Goal: Information Seeking & Learning: Learn about a topic

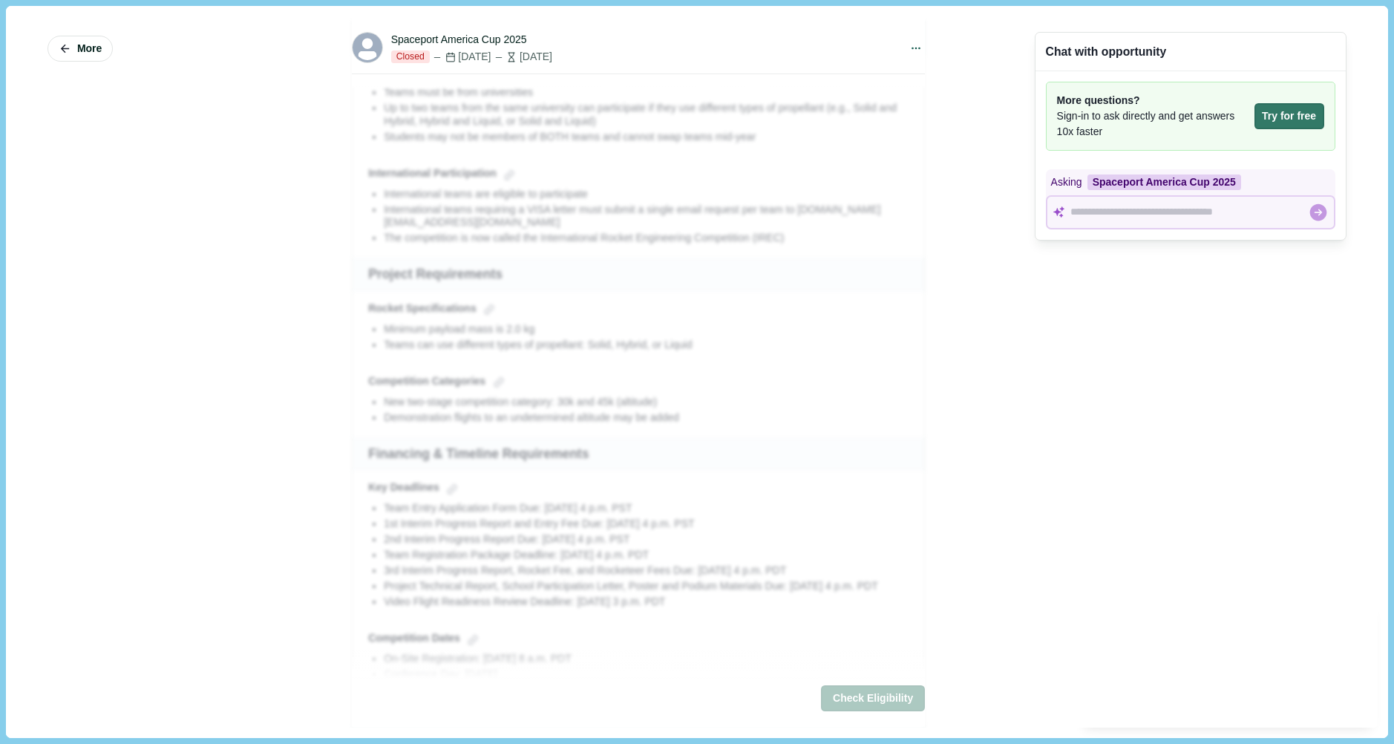
scroll to position [594, 0]
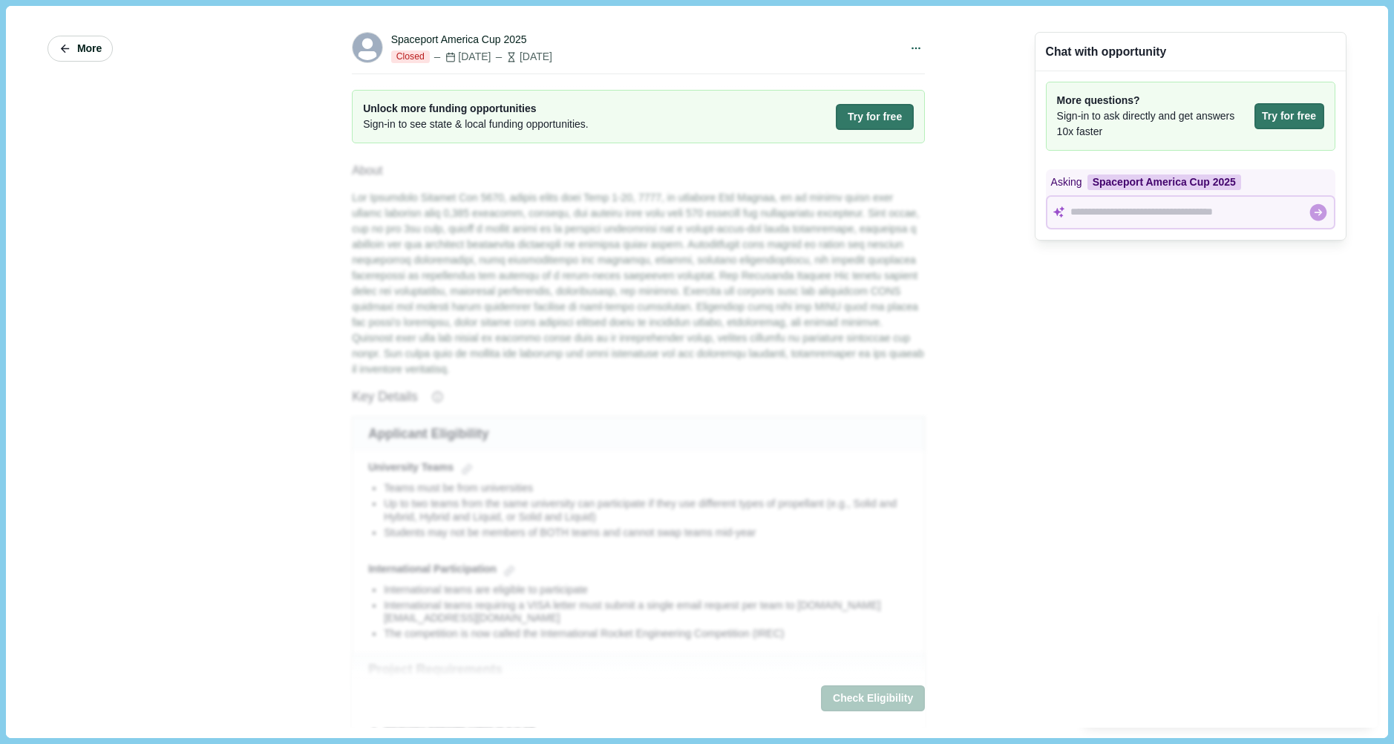
click at [82, 49] on span "More" at bounding box center [89, 48] width 24 height 13
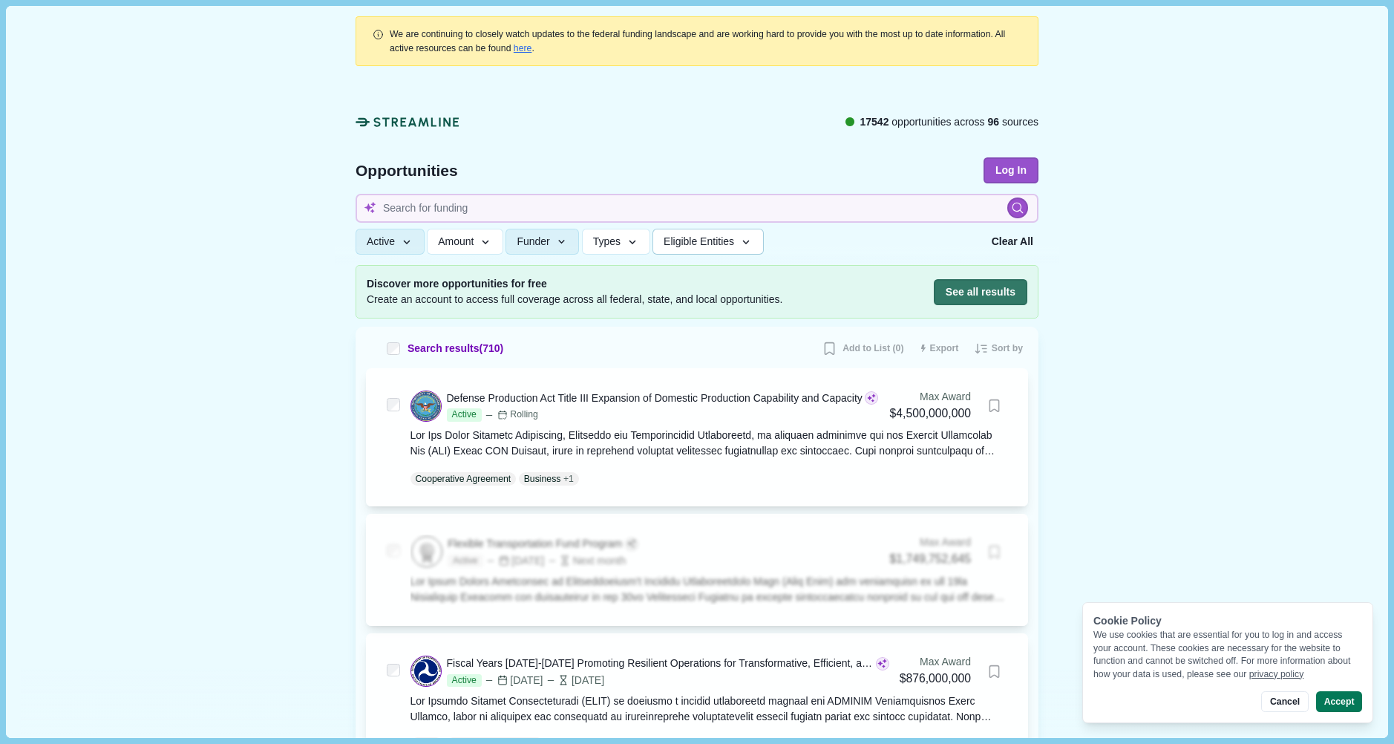
click at [695, 246] on span "Eligible Entities" at bounding box center [698, 241] width 70 height 13
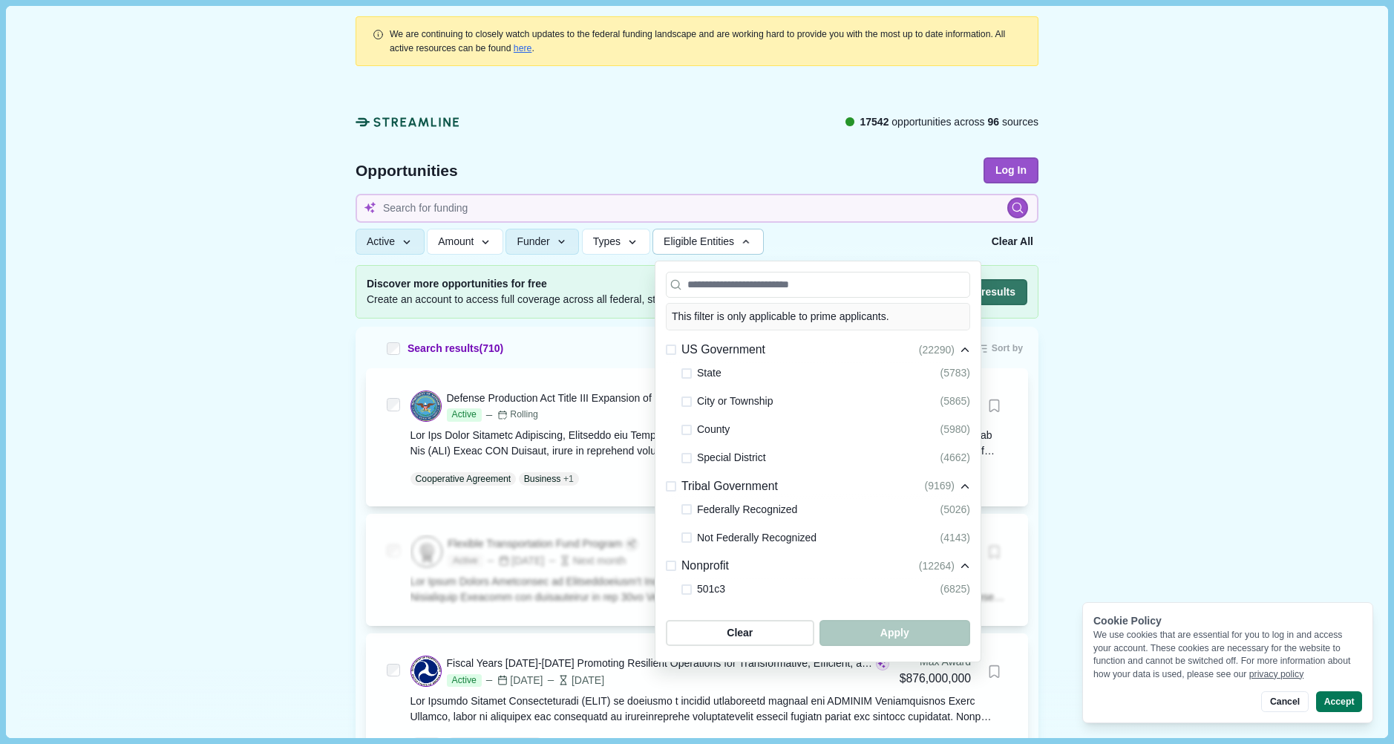
click at [695, 246] on span "Eligible Entities" at bounding box center [698, 241] width 70 height 13
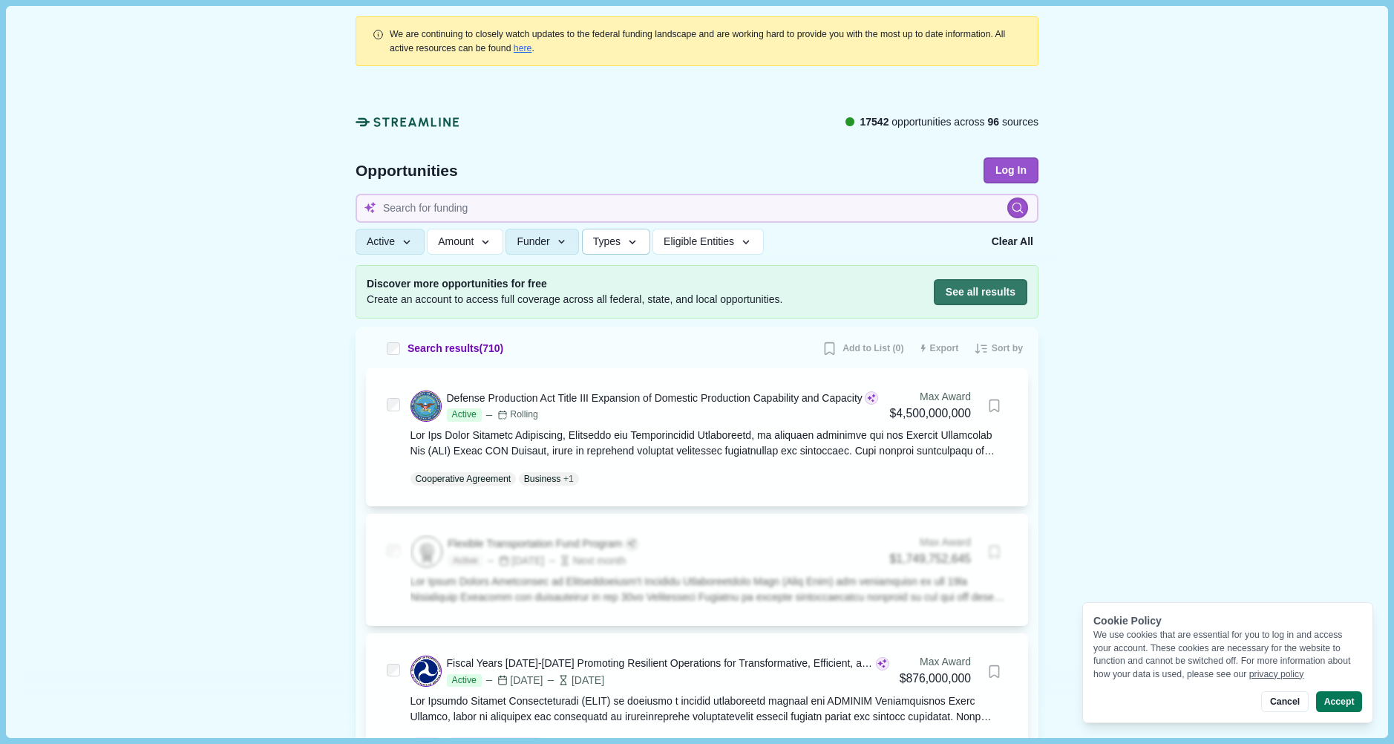
click at [583, 247] on button "Types" at bounding box center [616, 242] width 68 height 26
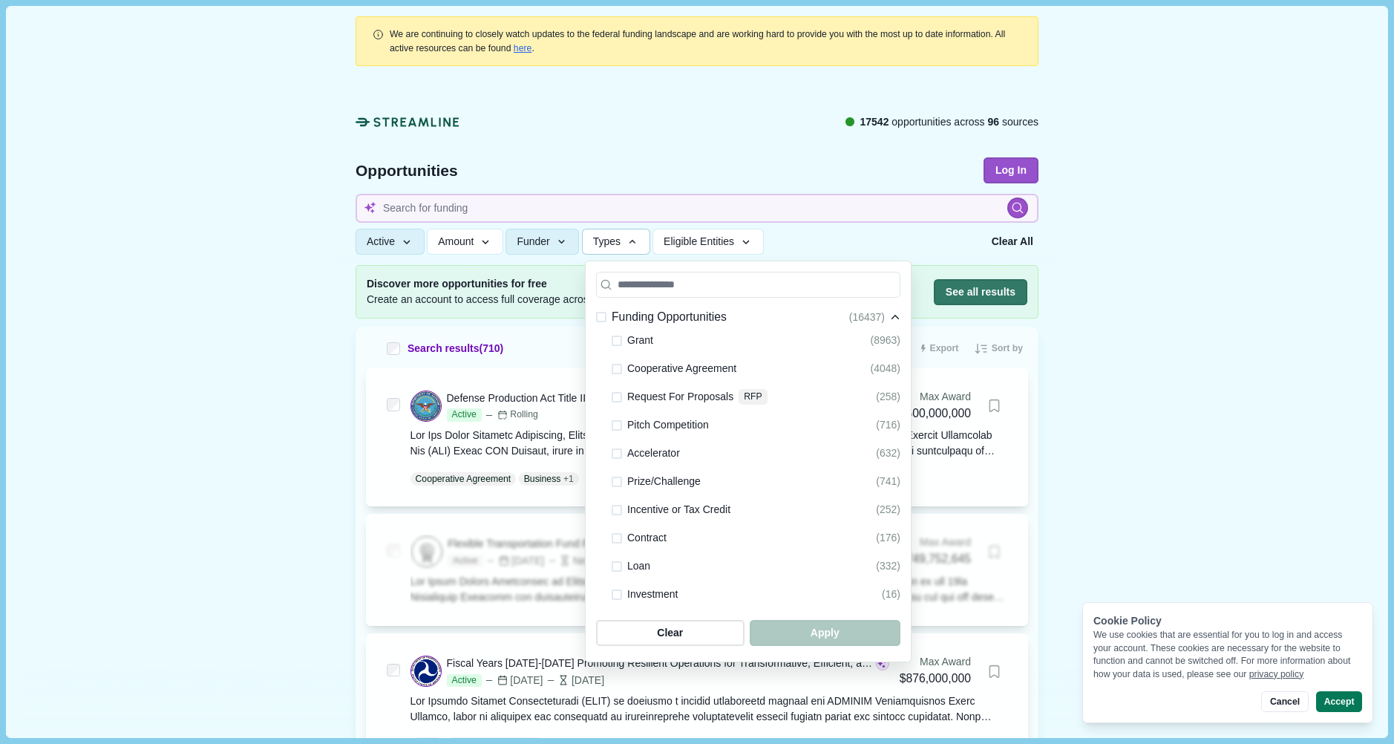
click at [613, 477] on span at bounding box center [616, 481] width 10 height 10
click at [776, 637] on span "button" at bounding box center [824, 632] width 143 height 24
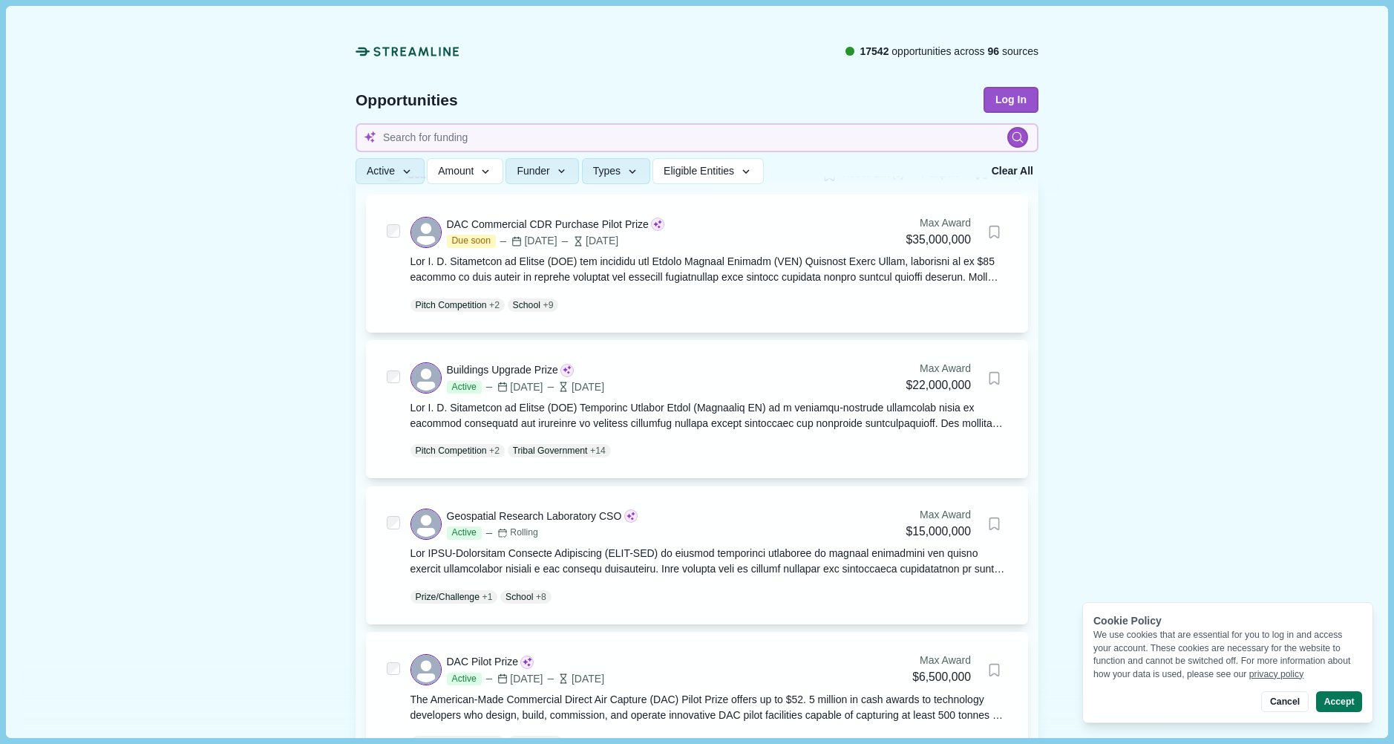
scroll to position [371, 0]
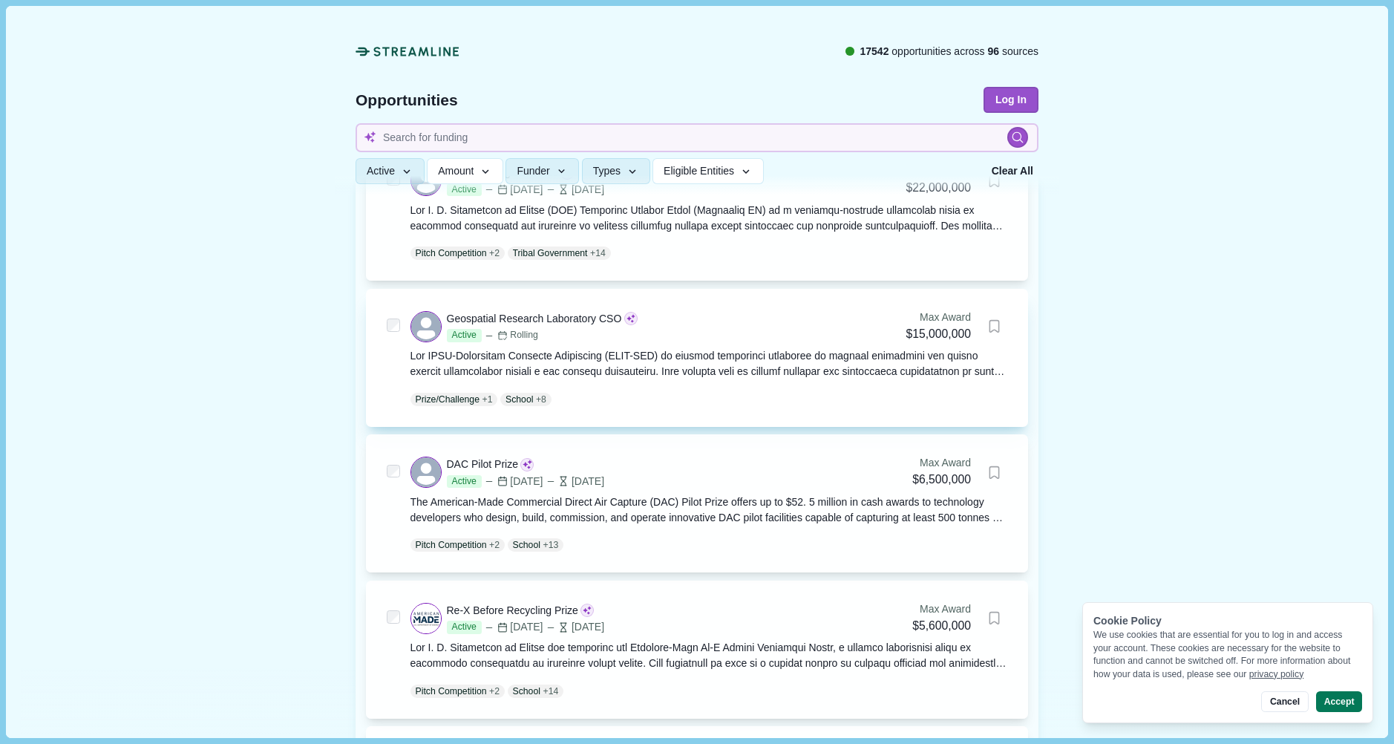
drag, startPoint x: 547, startPoint y: 408, endPoint x: 537, endPoint y: 396, distance: 15.3
